Goal: Use online tool/utility

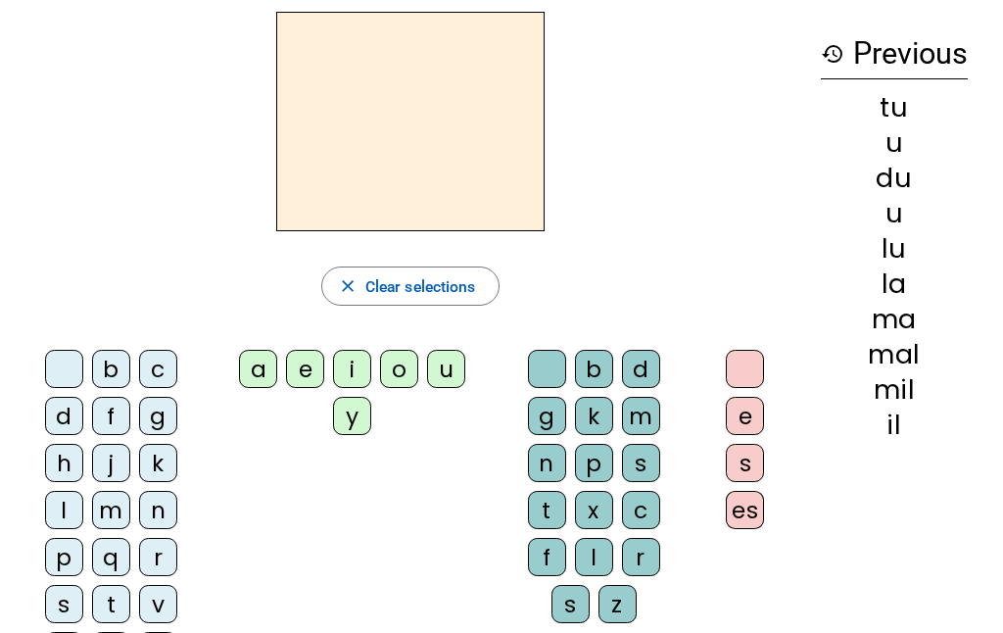
scroll to position [81, 0]
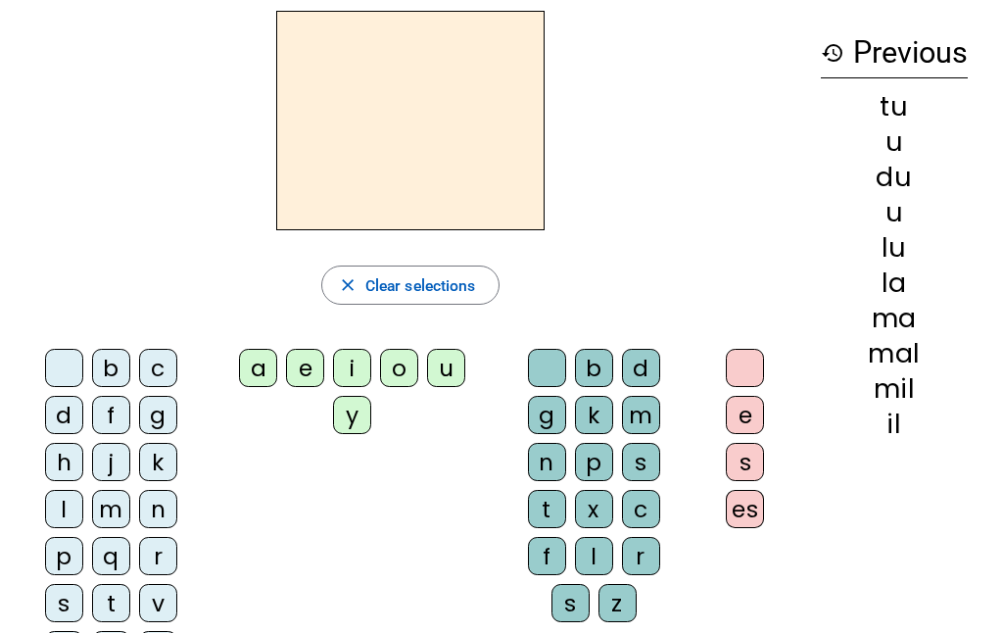
click at [122, 506] on div "m" at bounding box center [111, 509] width 38 height 38
click at [246, 378] on div "a" at bounding box center [258, 368] width 38 height 38
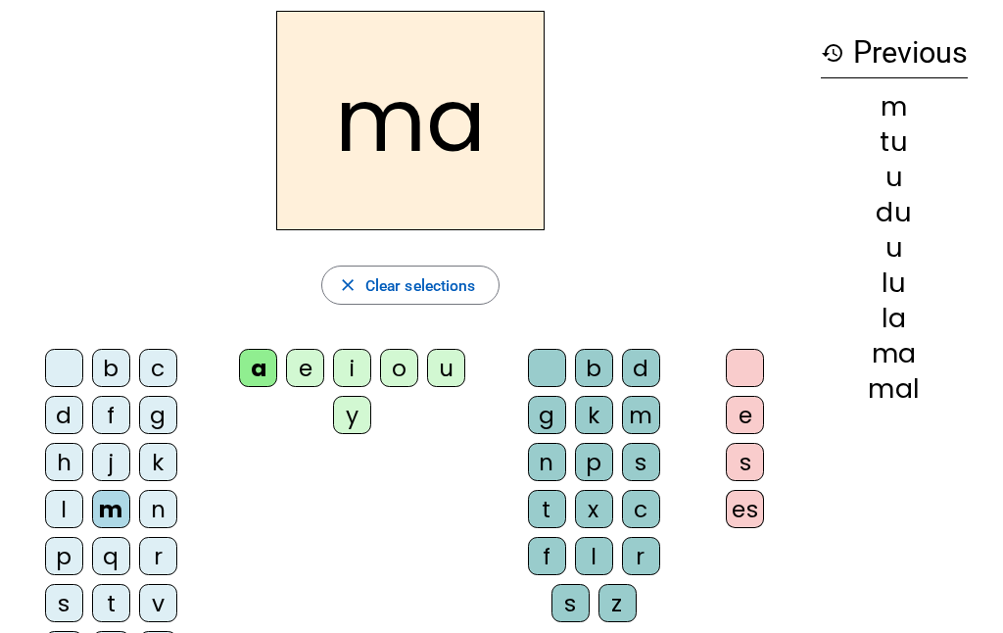
click at [107, 593] on div "t" at bounding box center [111, 603] width 38 height 38
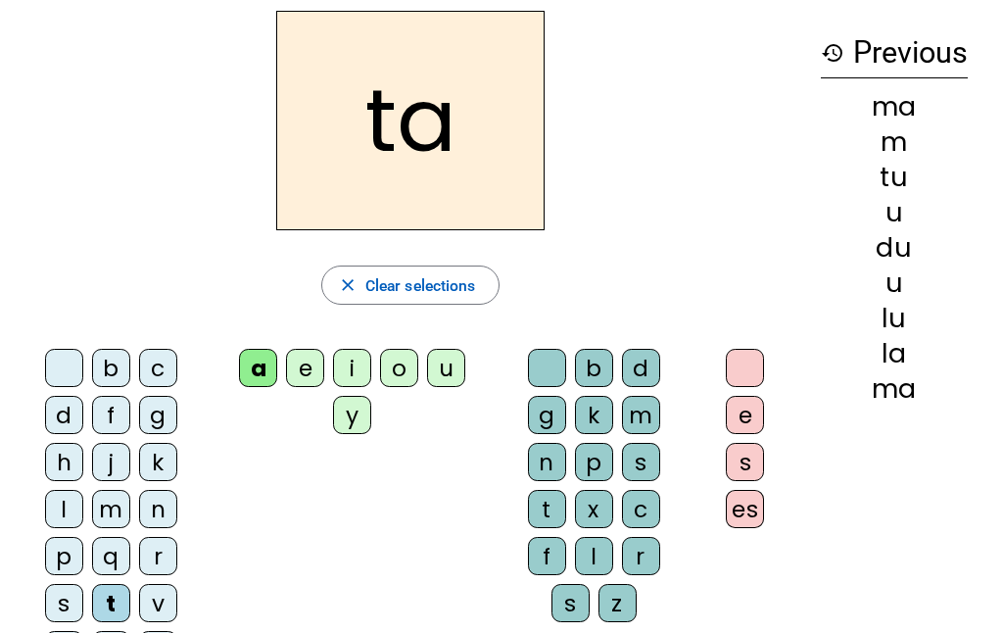
click at [66, 502] on div "l" at bounding box center [64, 509] width 38 height 38
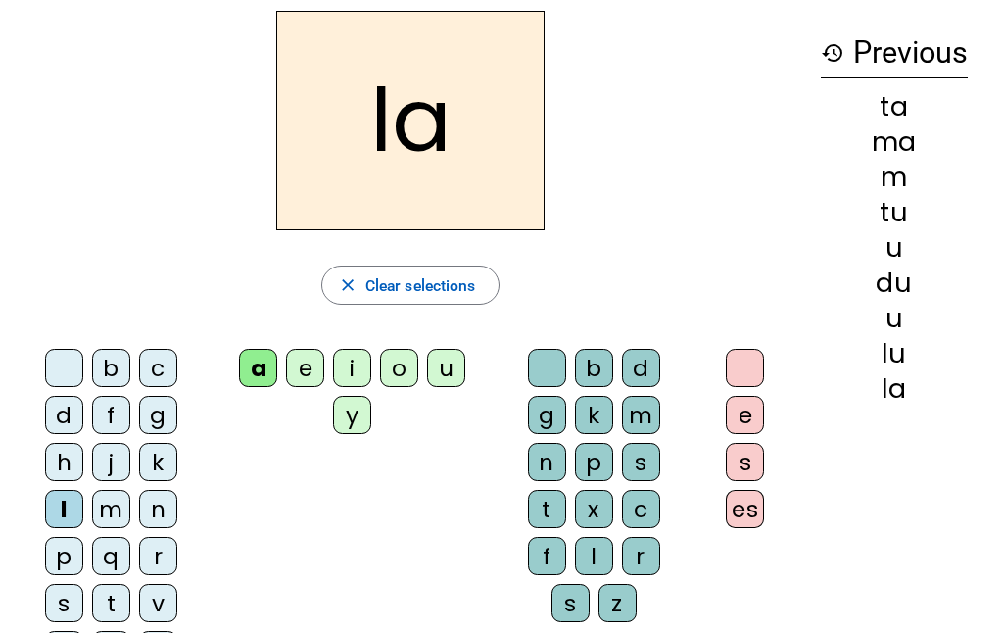
click at [314, 369] on div "e" at bounding box center [305, 368] width 38 height 38
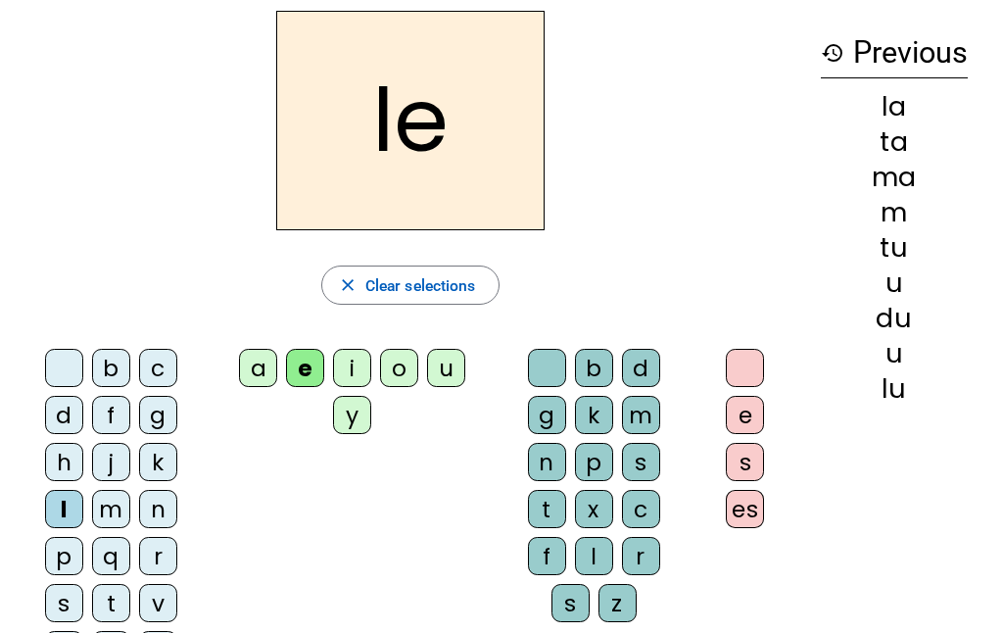
click at [440, 367] on div "u" at bounding box center [446, 368] width 38 height 38
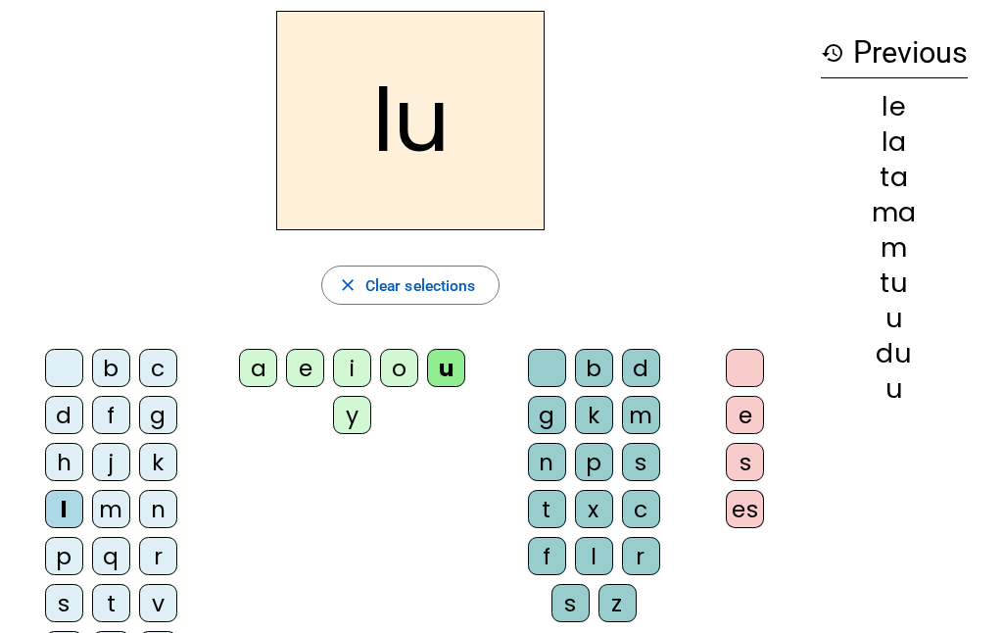
click at [59, 416] on div "d" at bounding box center [64, 415] width 38 height 38
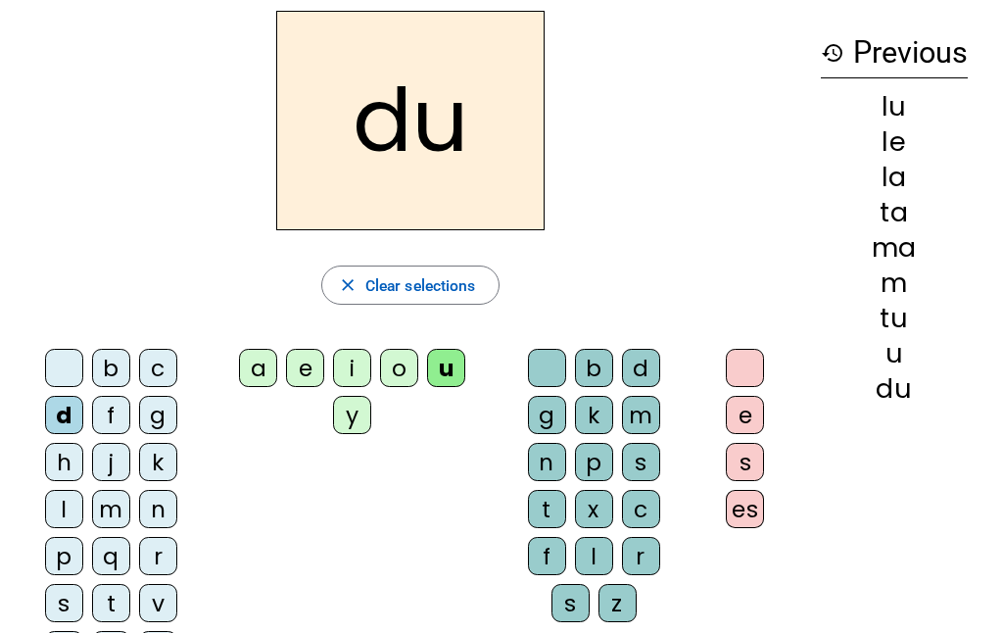
click at [311, 372] on div "e" at bounding box center [305, 368] width 38 height 38
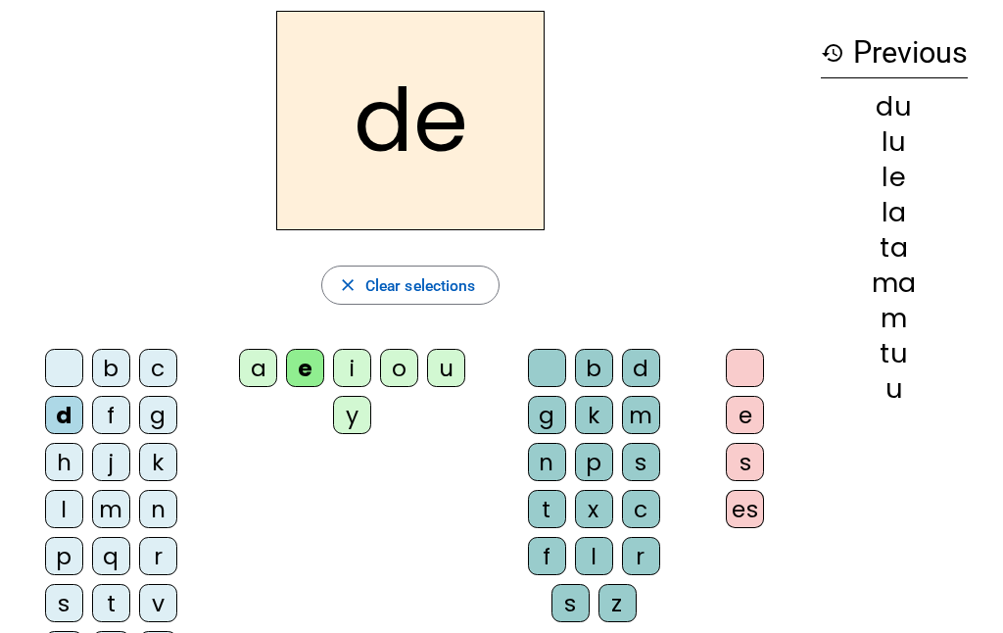
click at [108, 520] on div "m" at bounding box center [111, 509] width 38 height 38
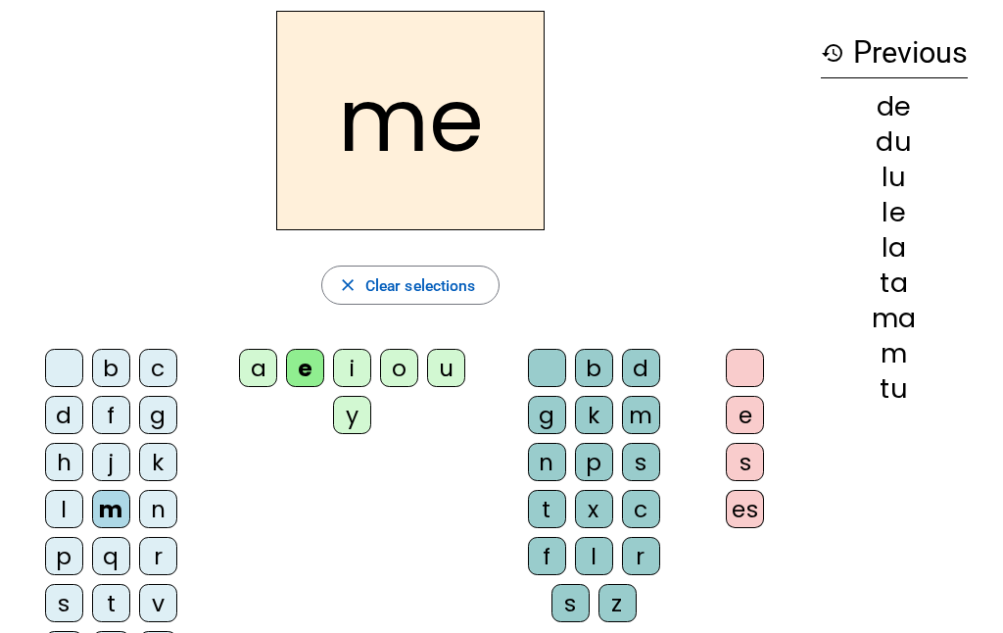
scroll to position [0, 0]
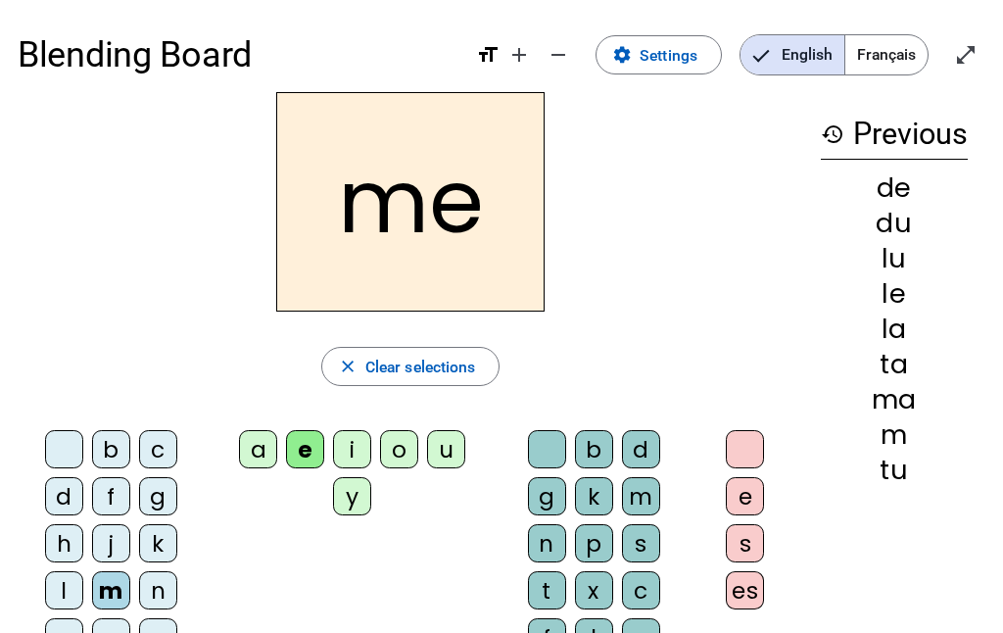
click at [121, 538] on div "j" at bounding box center [111, 543] width 38 height 38
